Goal: Task Accomplishment & Management: Use online tool/utility

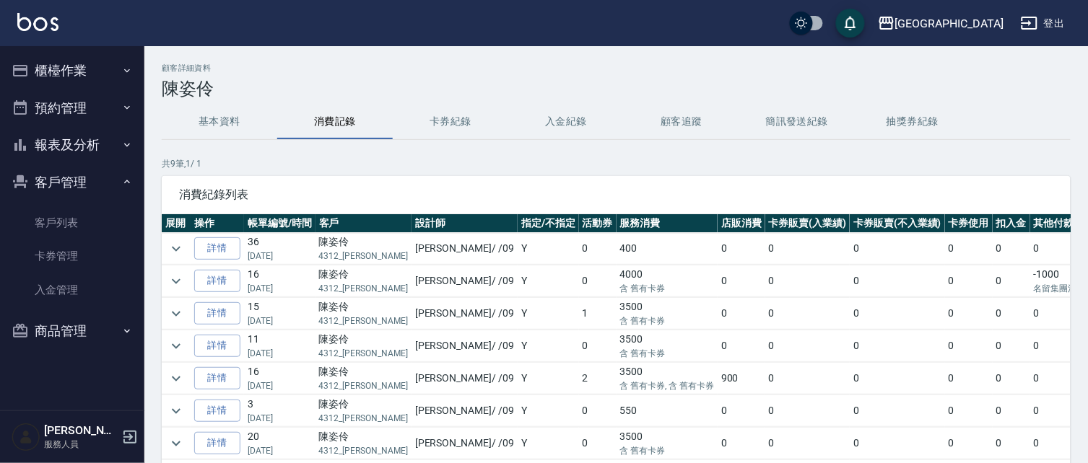
scroll to position [35, 0]
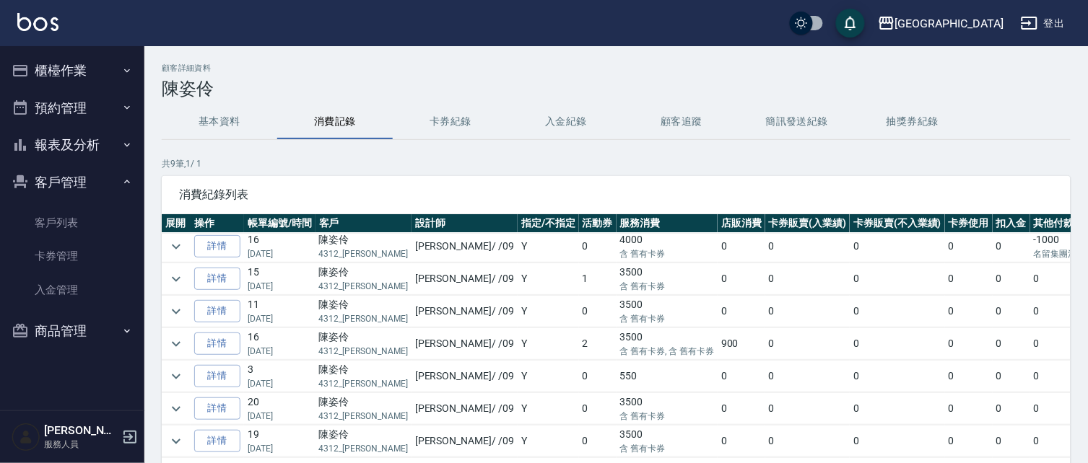
drag, startPoint x: 570, startPoint y: 110, endPoint x: 554, endPoint y: 109, distance: 16.6
click at [556, 110] on div "顧客詳細資料 [PERSON_NAME] 基本資料 消費記錄 卡券紀錄 入金紀錄 顧客追蹤 簡訊發送紀錄 抽獎券紀錄 共 9 筆, 1 / 1 消費紀錄列表 …" at bounding box center [615, 304] width 943 height 481
click at [82, 177] on button "客戶管理" at bounding box center [72, 183] width 133 height 38
click at [82, 176] on button "客戶管理" at bounding box center [72, 183] width 133 height 38
click at [82, 226] on link "客戶列表" at bounding box center [72, 222] width 133 height 33
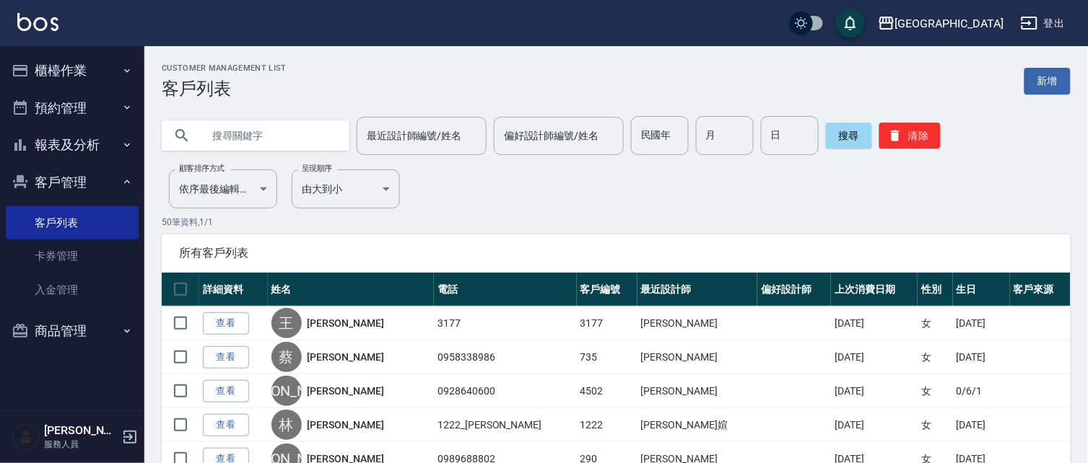
click at [284, 136] on input "text" at bounding box center [270, 135] width 136 height 39
type input "r"
type input "陳"
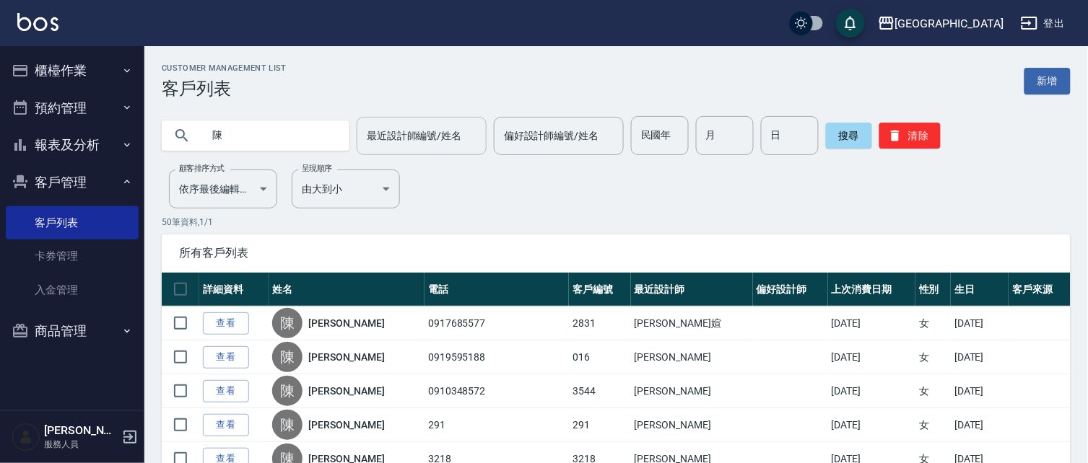
click at [433, 145] on input "最近設計師編號/姓名" at bounding box center [421, 135] width 117 height 25
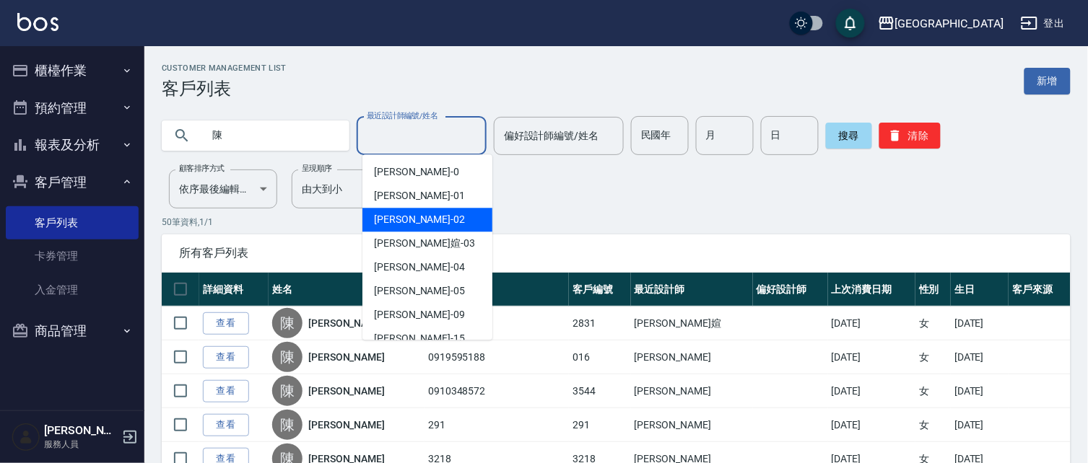
click at [439, 220] on div "[PERSON_NAME]-02" at bounding box center [427, 220] width 130 height 24
type input "[PERSON_NAME]02"
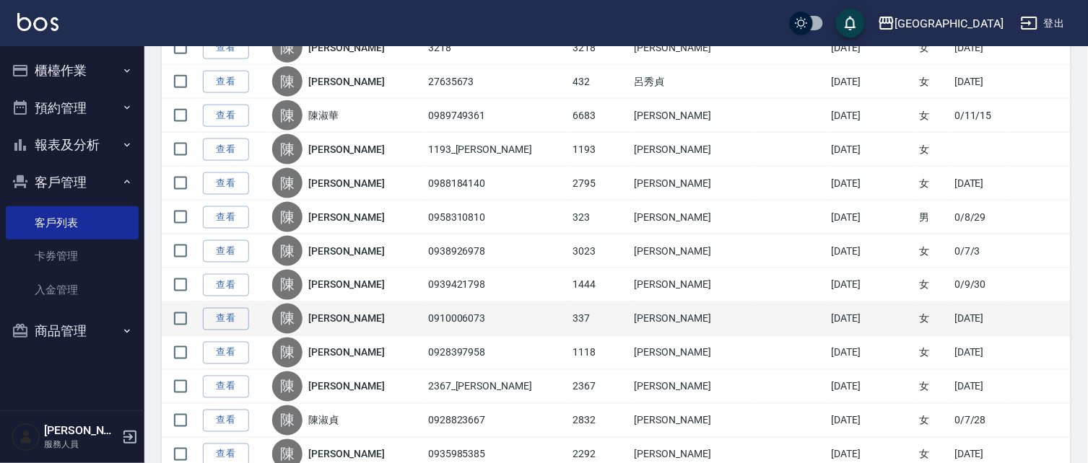
scroll to position [417, 0]
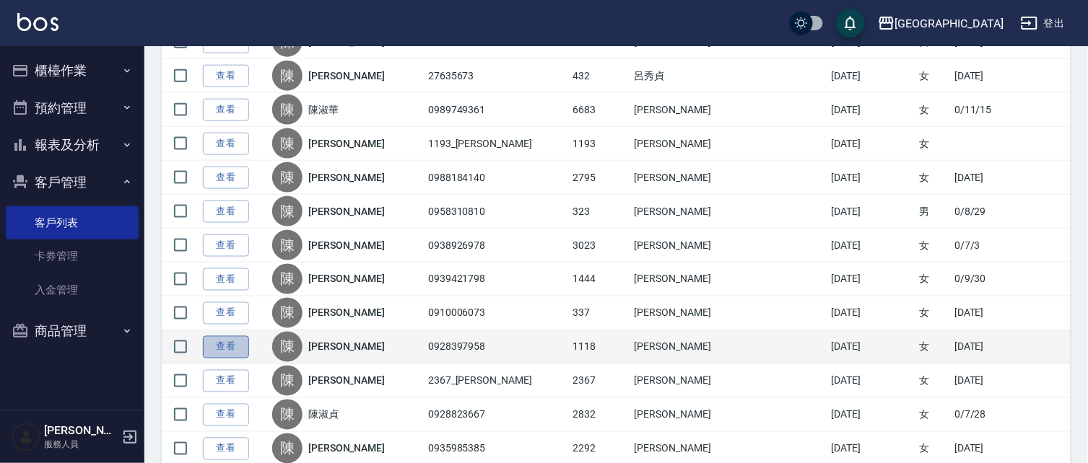
click at [237, 347] on link "查看" at bounding box center [226, 347] width 46 height 22
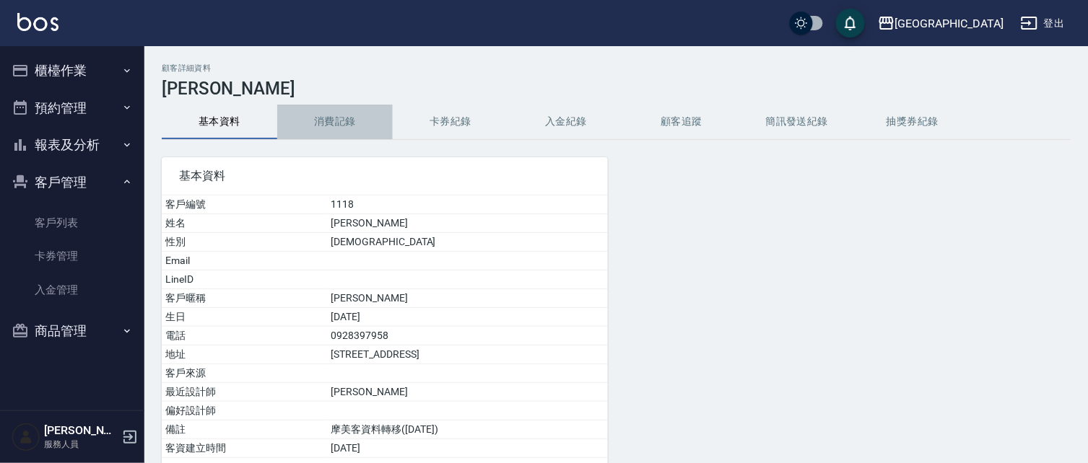
click at [343, 121] on button "消費記錄" at bounding box center [334, 122] width 115 height 35
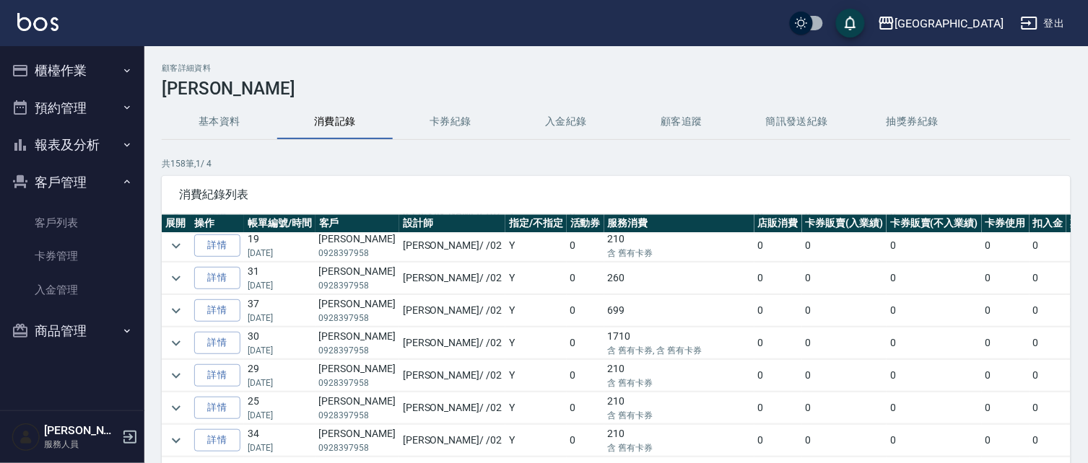
scroll to position [945, 0]
click at [210, 351] on link "詳情" at bounding box center [217, 343] width 46 height 22
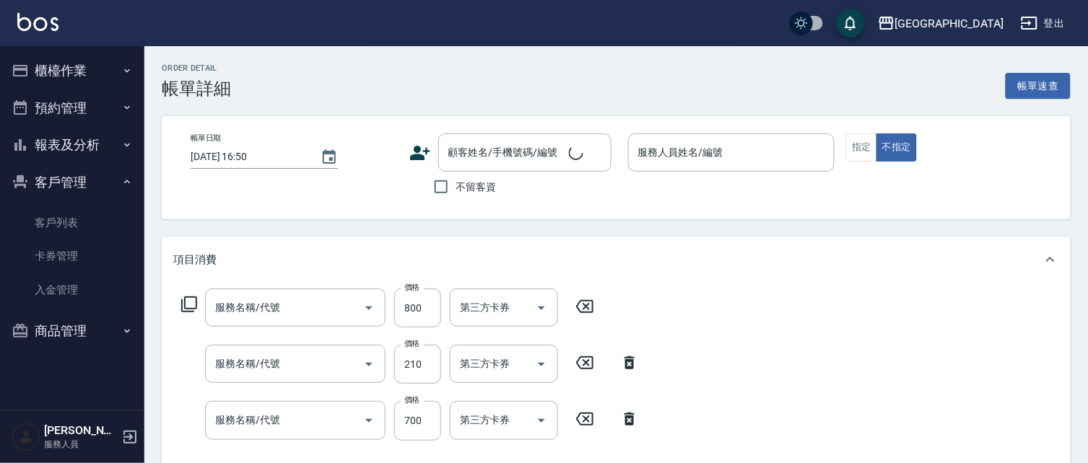
scroll to position [101, 0]
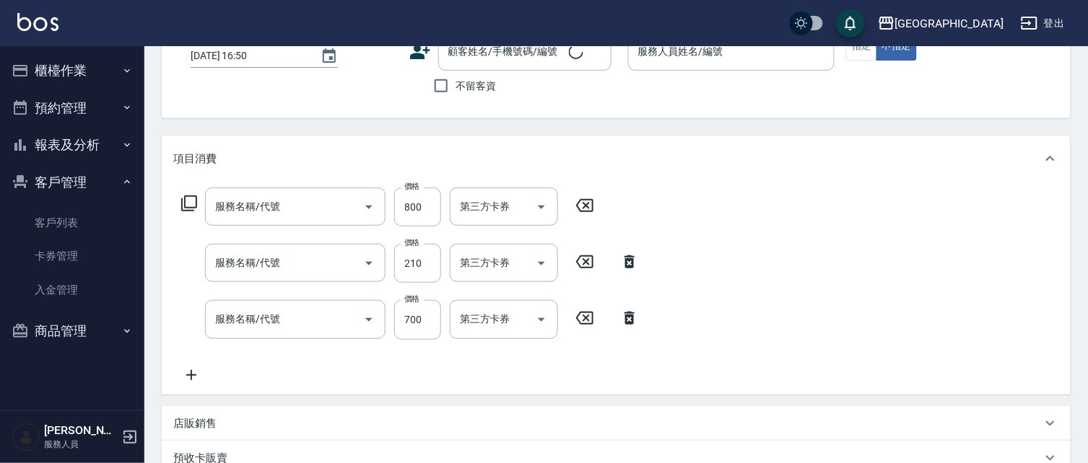
type input "舊有卡券"
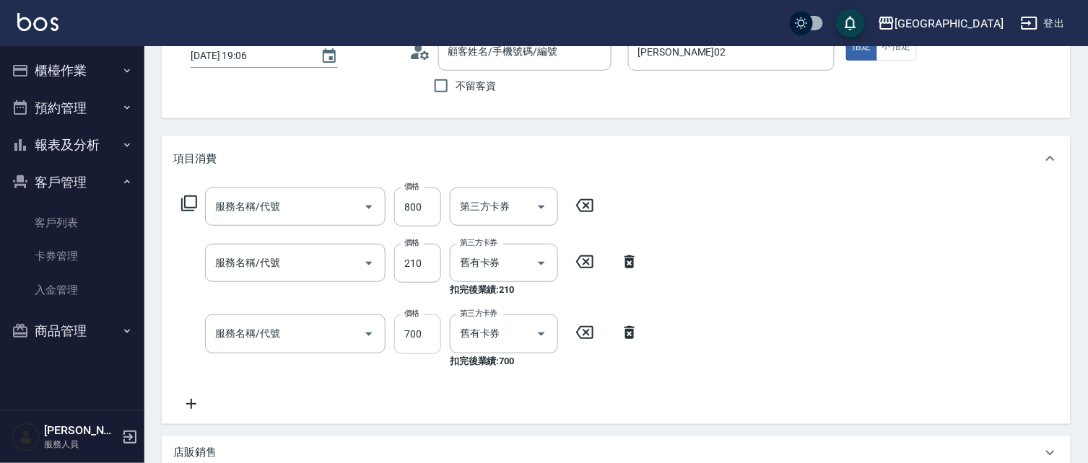
type input "[DATE] 19:06"
type input "[PERSON_NAME]02"
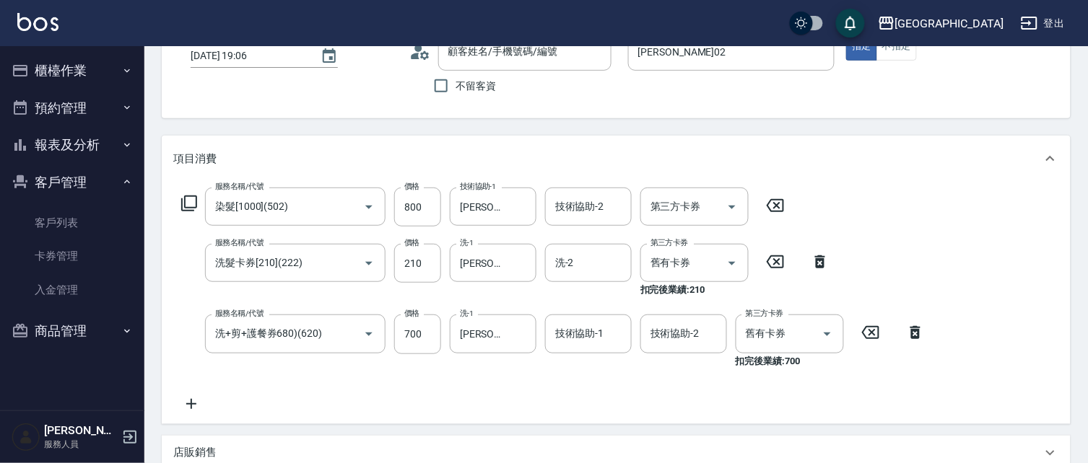
type input "染髮[1000](502)"
type input "洗髮卡券[210](222)"
type input "洗+剪+護餐券680)(620)"
type input "[PERSON_NAME]/0928397958/1118"
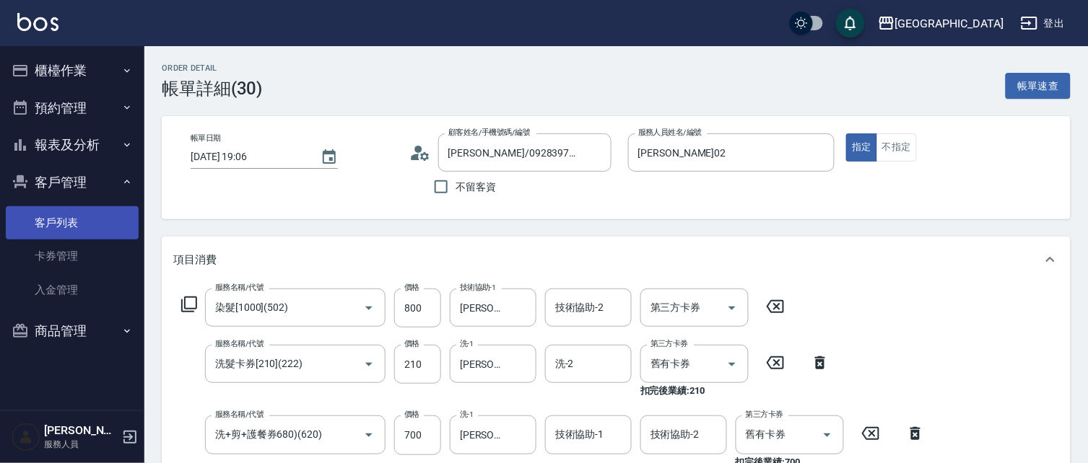
scroll to position [0, 0]
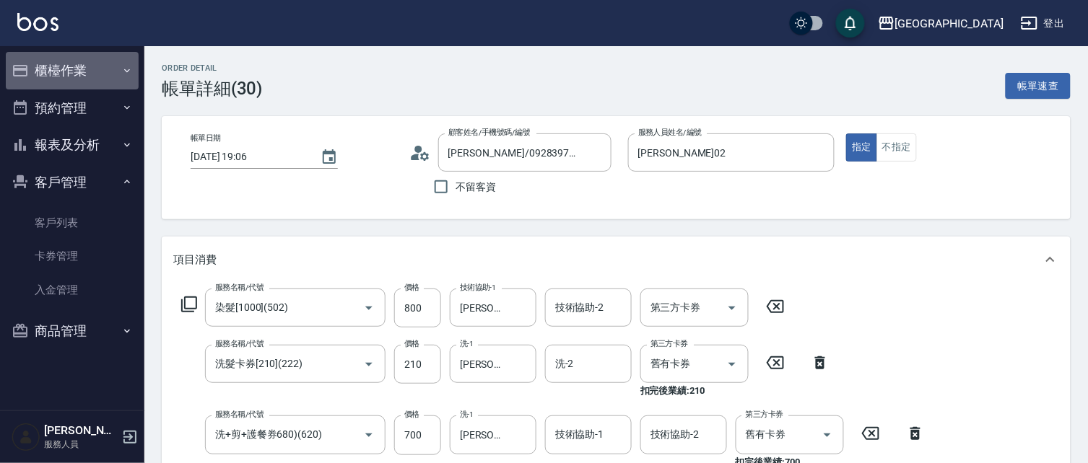
click at [62, 71] on button "櫃檯作業" at bounding box center [72, 71] width 133 height 38
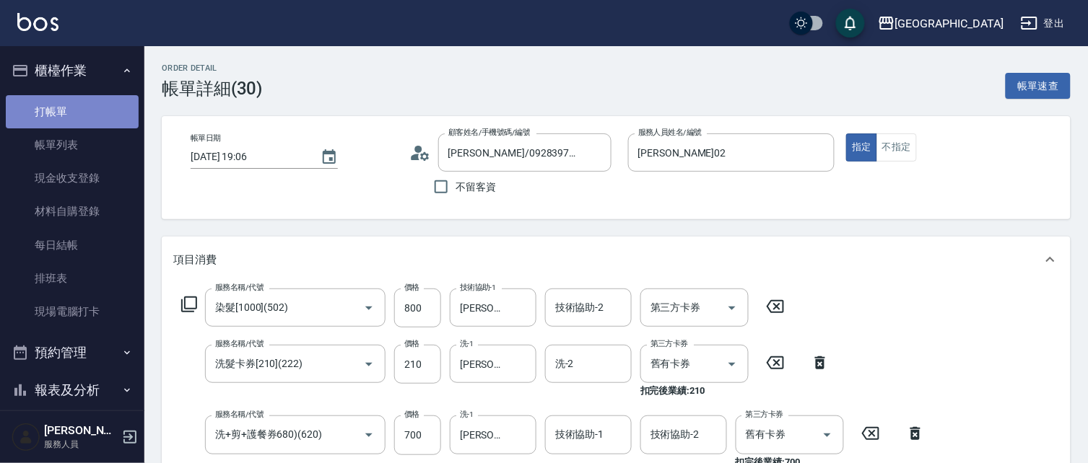
click at [109, 111] on link "打帳單" at bounding box center [72, 111] width 133 height 33
